Goal: Task Accomplishment & Management: Manage account settings

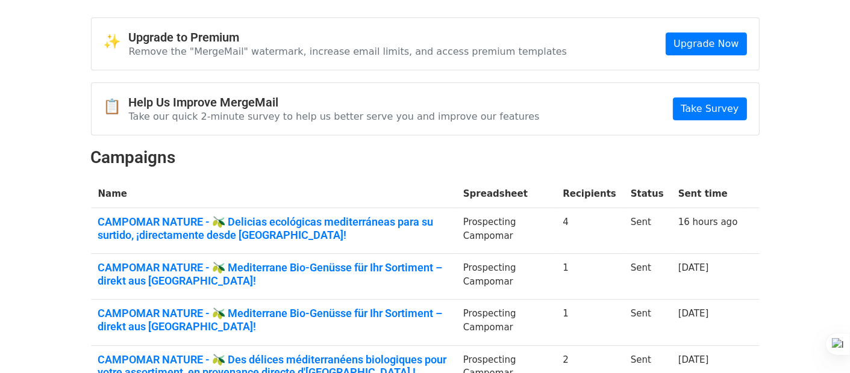
scroll to position [60, 0]
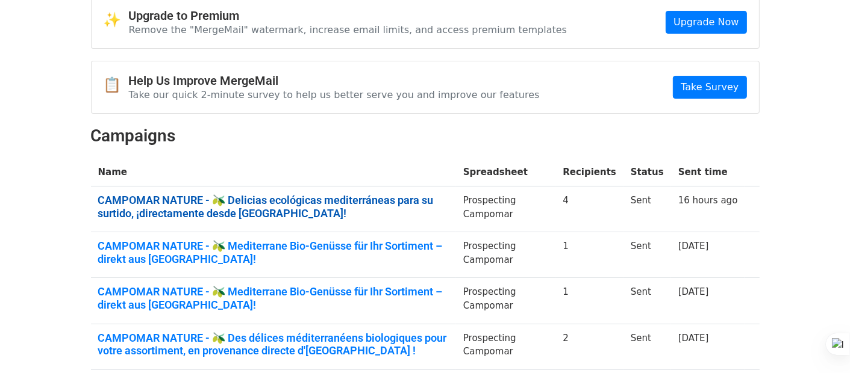
click at [318, 196] on link "CAMPOMAR NATURE - 🫒 Delicias ecológicas mediterráneas para su surtido, ¡directa…" at bounding box center [273, 207] width 351 height 26
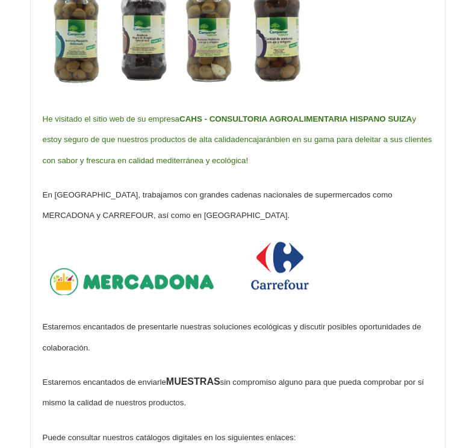
scroll to position [663, 0]
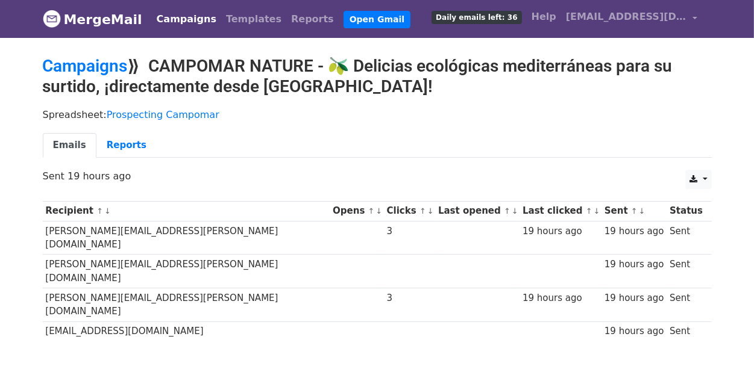
click at [117, 39] on body "MergeMail Campaigns Templates Reports Open Gmail Daily emails left: 36 Help cam…" at bounding box center [377, 199] width 754 height 399
click at [240, 20] on link "Templates" at bounding box center [253, 19] width 65 height 24
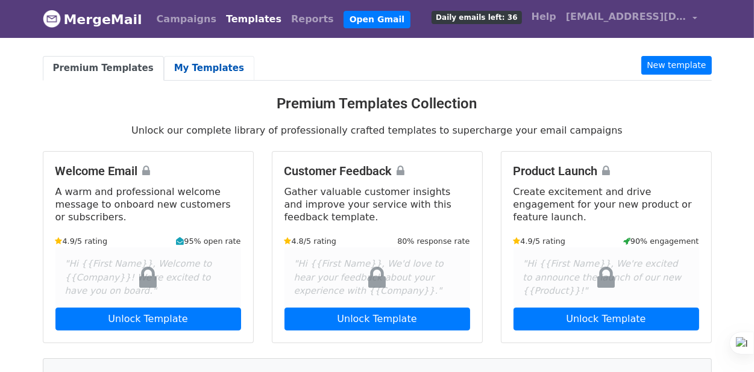
click at [192, 64] on link "My Templates" at bounding box center [209, 68] width 90 height 25
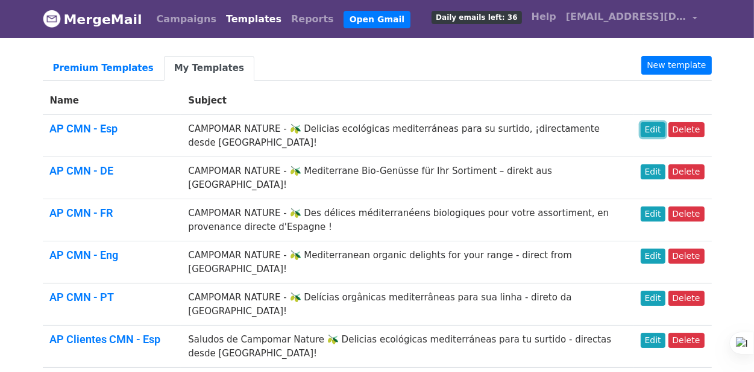
click at [651, 132] on link "Edit" at bounding box center [652, 129] width 25 height 15
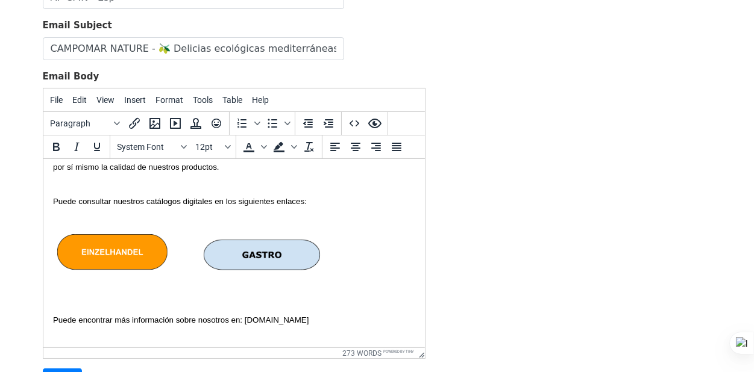
scroll to position [723, 0]
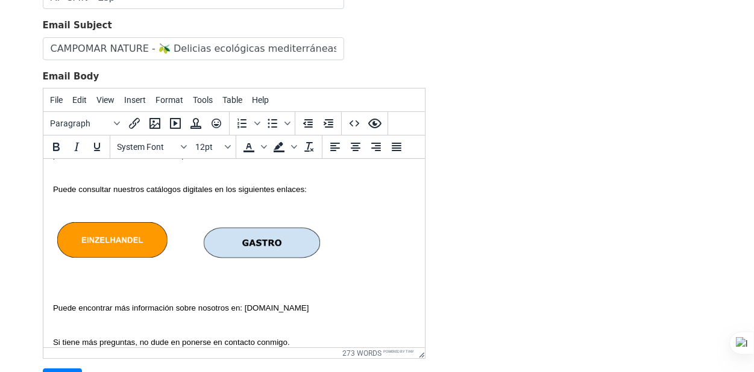
click at [304, 222] on img at bounding box center [261, 242] width 122 height 41
click at [317, 181] on p "Puede consultar nuestros catálogos digitales en los siguientes enlaces:" at bounding box center [233, 189] width 362 height 21
click at [363, 181] on p "Puede consultar nuestros catálogos digitales en los siguientes enlaces:" at bounding box center [233, 189] width 362 height 21
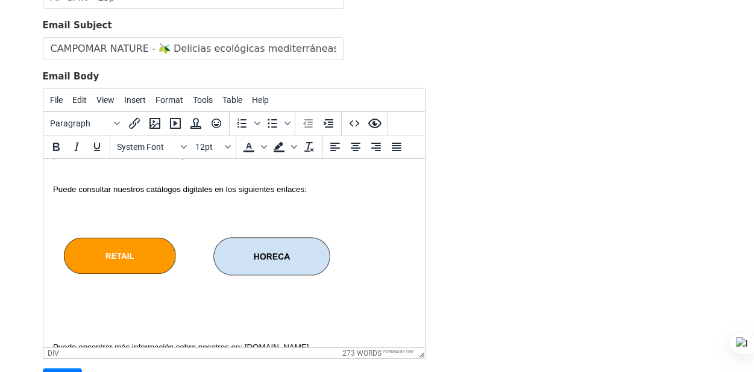
click at [229, 208] on div at bounding box center [233, 260] width 362 height 123
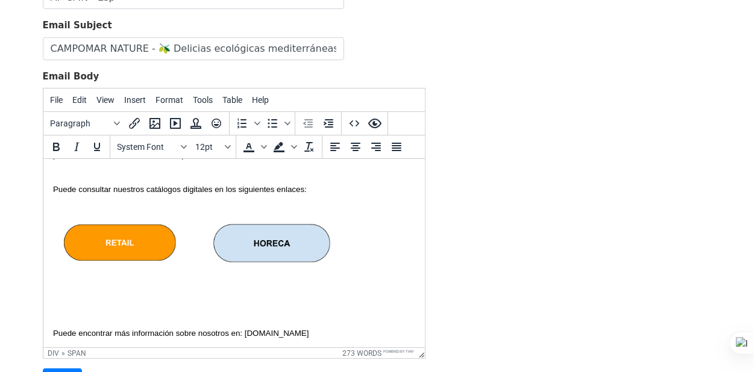
click at [118, 289] on div at bounding box center [233, 254] width 362 height 110
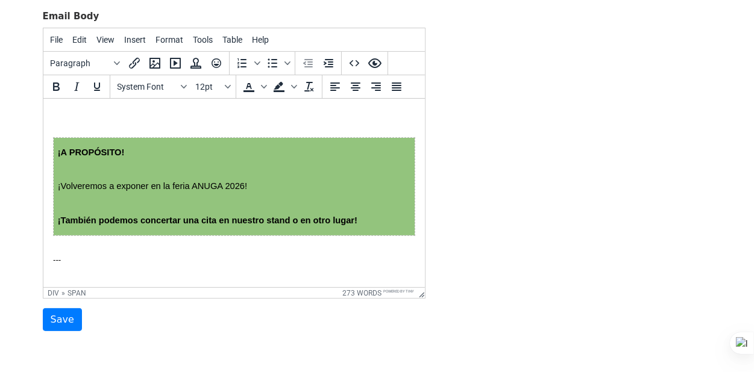
scroll to position [236, 0]
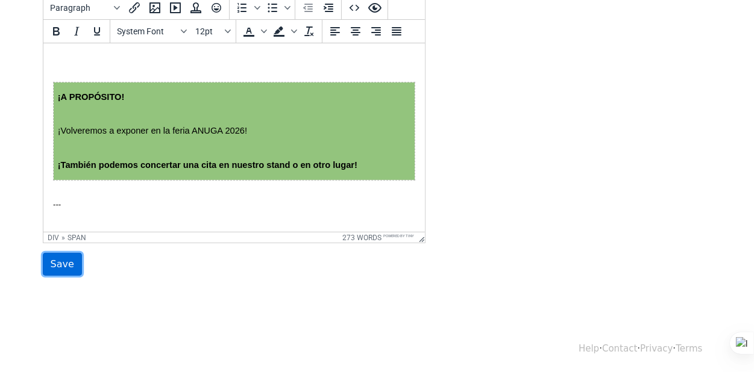
click at [48, 268] on input "Save" at bounding box center [62, 264] width 39 height 23
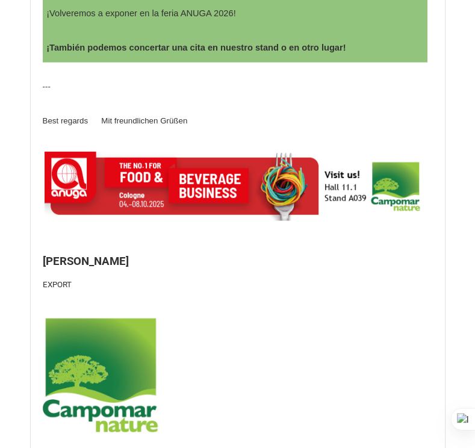
scroll to position [1325, 0]
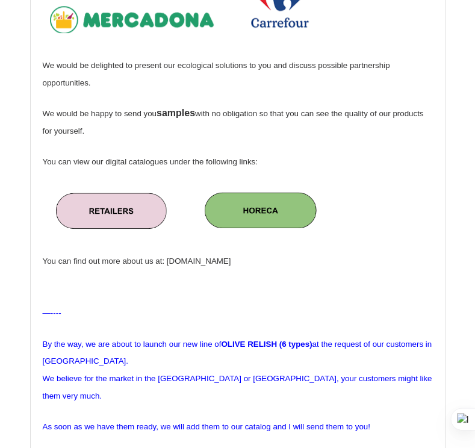
scroll to position [723, 0]
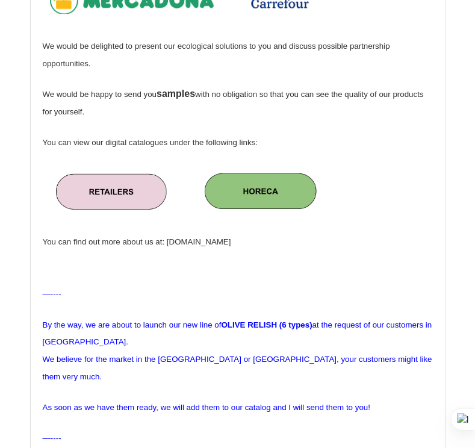
click at [140, 214] on img at bounding box center [110, 189] width 118 height 49
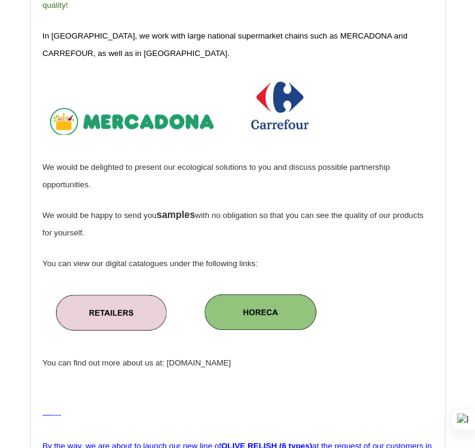
scroll to position [783, 0]
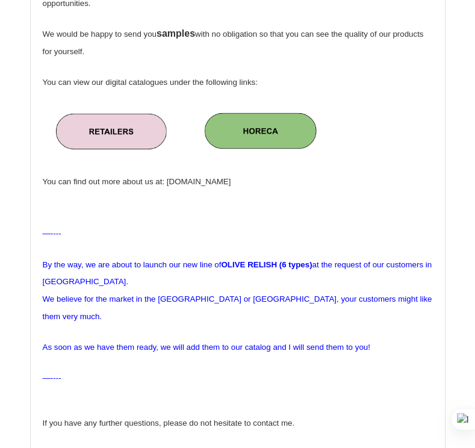
click at [299, 154] on img at bounding box center [262, 131] width 122 height 45
